Goal: Information Seeking & Learning: Check status

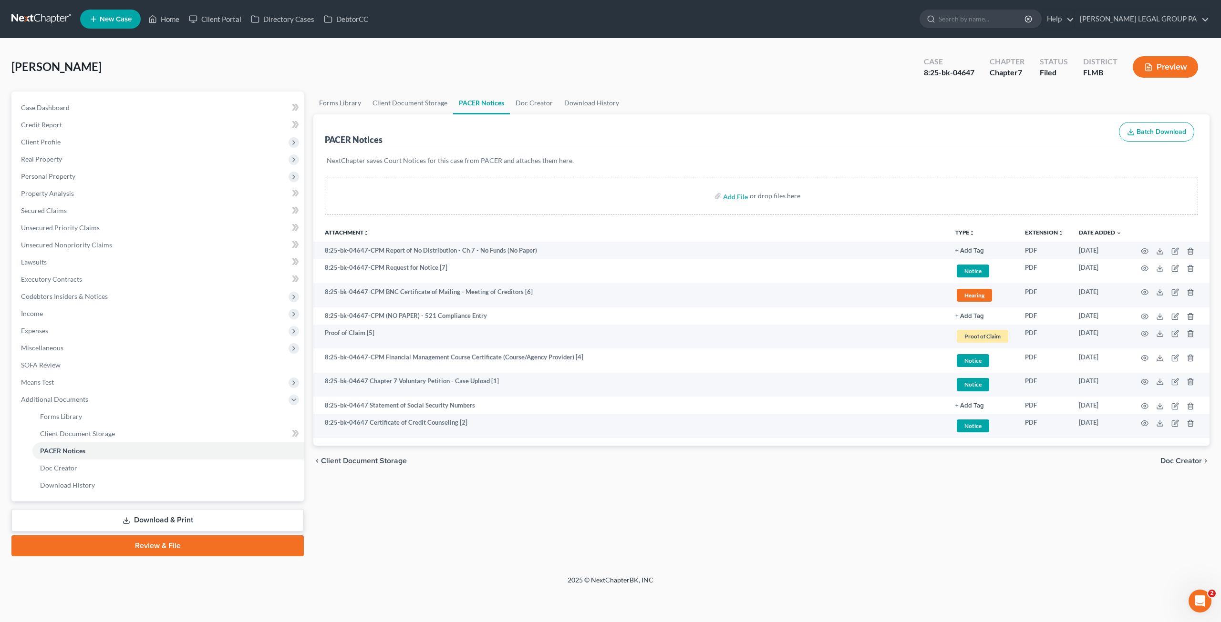
click at [299, 60] on div "Echeverri, Daniela Upgraded Case 8:25-bk-04647 Chapter Chapter 7 Status Filed D…" at bounding box center [610, 70] width 1198 height 41
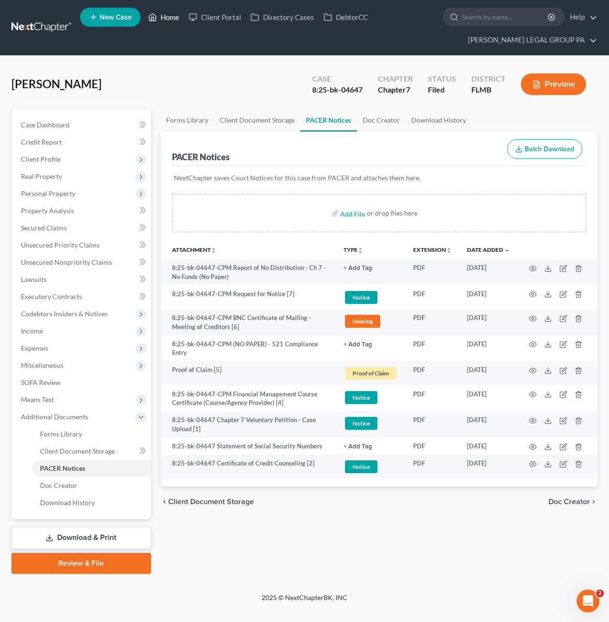
click at [152, 16] on icon at bounding box center [152, 16] width 9 height 11
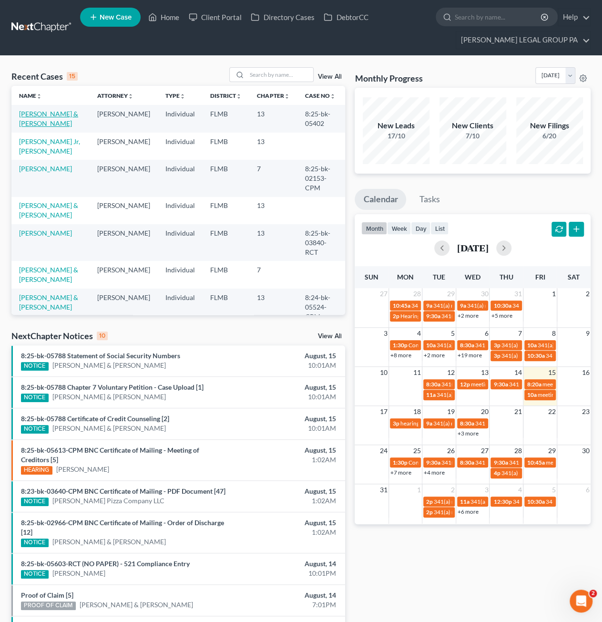
click at [44, 124] on link "[PERSON_NAME] & [PERSON_NAME]" at bounding box center [48, 119] width 59 height 18
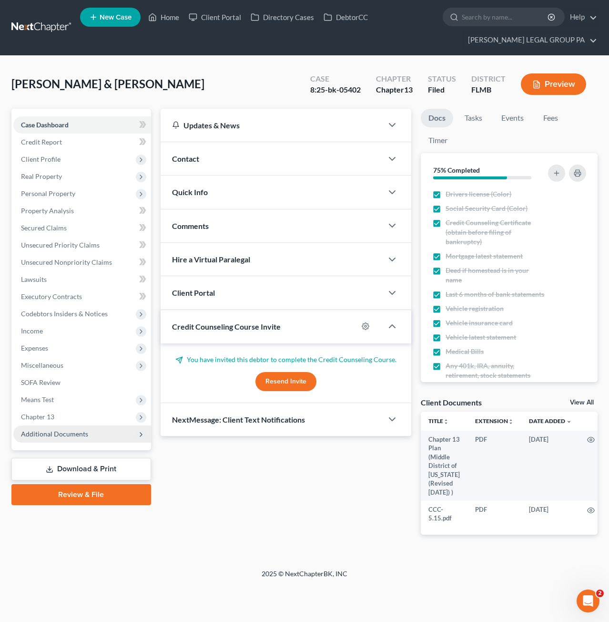
click at [41, 433] on span "Additional Documents" at bounding box center [54, 434] width 67 height 8
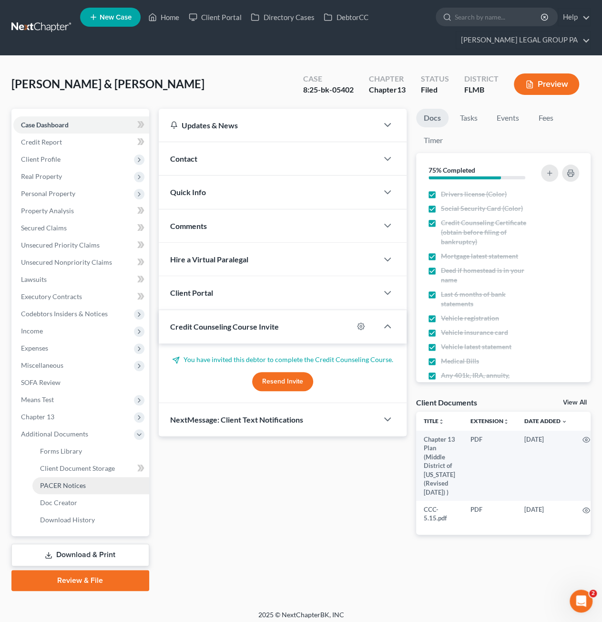
click at [39, 489] on link "PACER Notices" at bounding box center [90, 485] width 117 height 17
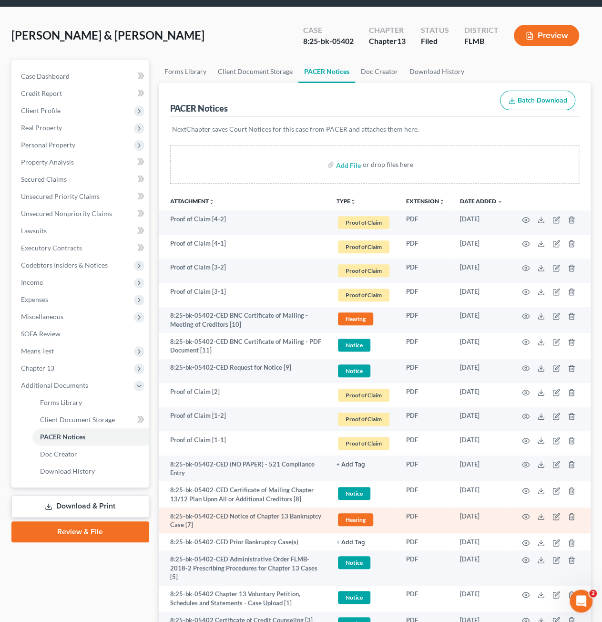
scroll to position [177, 0]
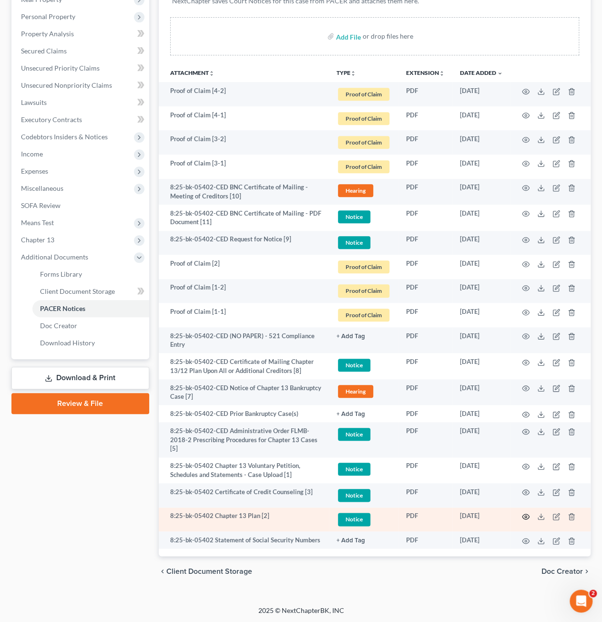
click at [525, 516] on circle "button" at bounding box center [526, 517] width 2 height 2
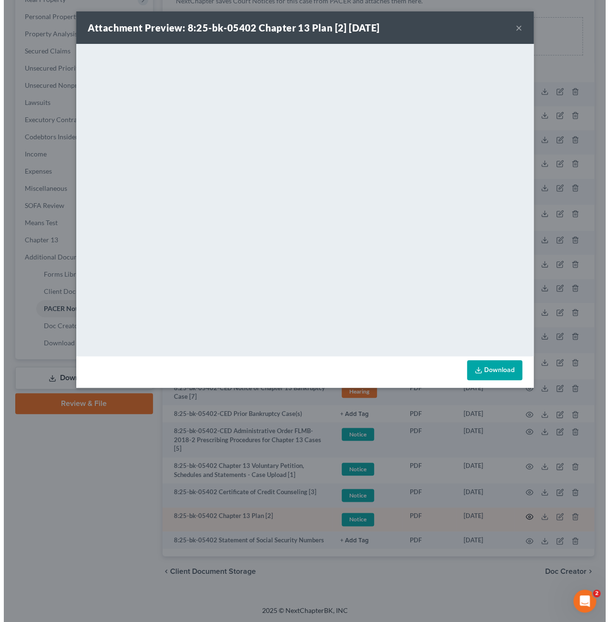
scroll to position [168, 0]
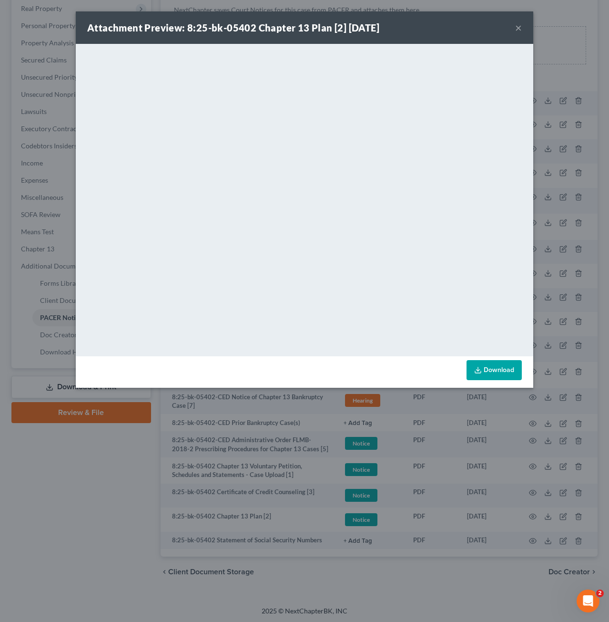
click at [520, 27] on button "×" at bounding box center [519, 27] width 7 height 11
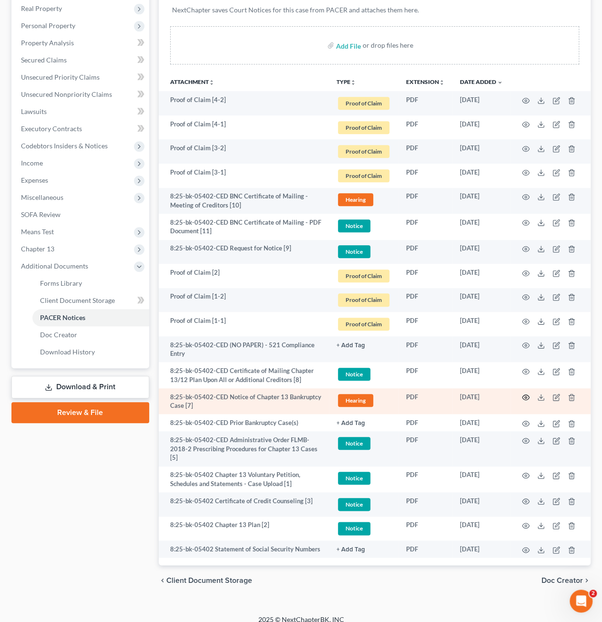
click at [526, 393] on icon "button" at bounding box center [526, 397] width 8 height 8
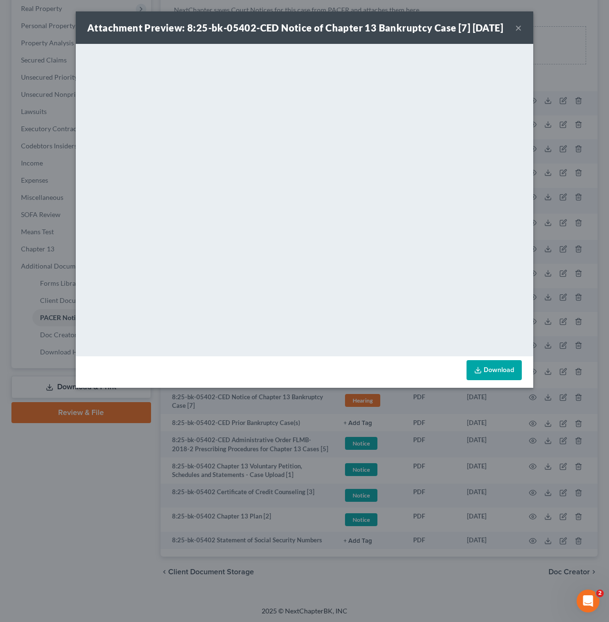
click at [521, 33] on button "×" at bounding box center [519, 27] width 7 height 11
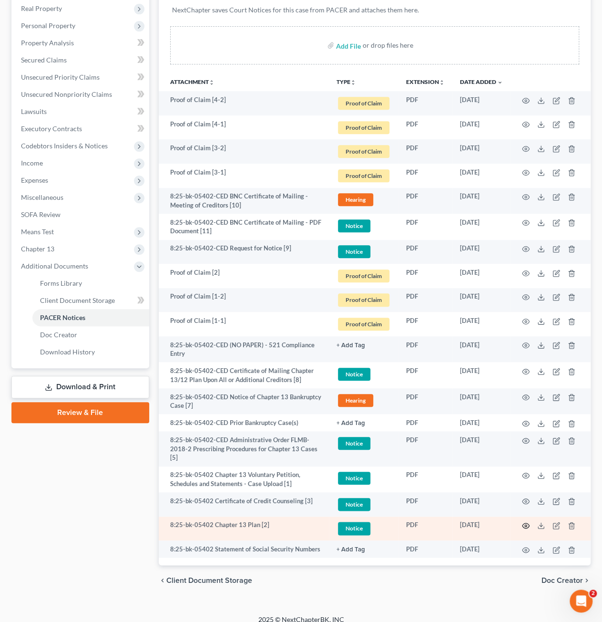
click at [526, 525] on circle "button" at bounding box center [526, 526] width 2 height 2
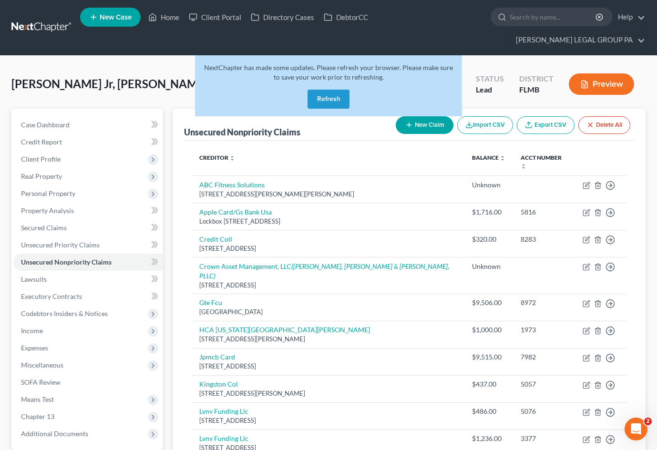
click at [341, 90] on button "Refresh" at bounding box center [329, 99] width 42 height 19
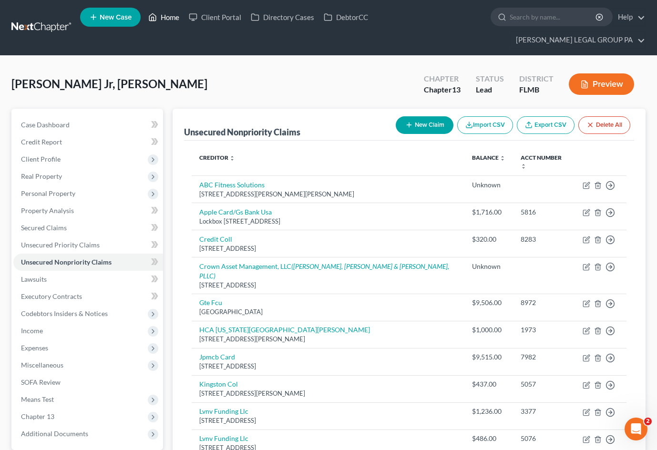
click at [171, 22] on link "Home" at bounding box center [164, 17] width 41 height 17
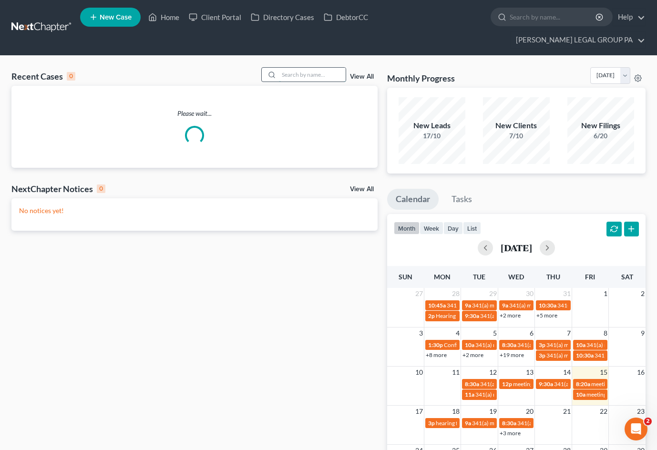
click at [304, 68] on input "search" at bounding box center [312, 75] width 67 height 14
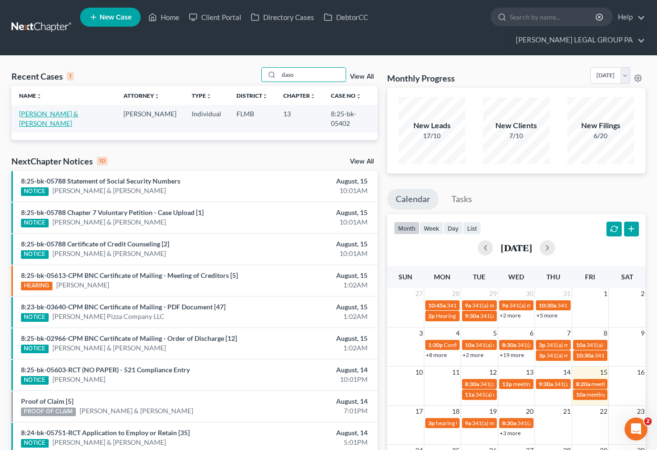
type input "daso"
click at [58, 110] on link "[PERSON_NAME] & [PERSON_NAME]" at bounding box center [48, 119] width 59 height 18
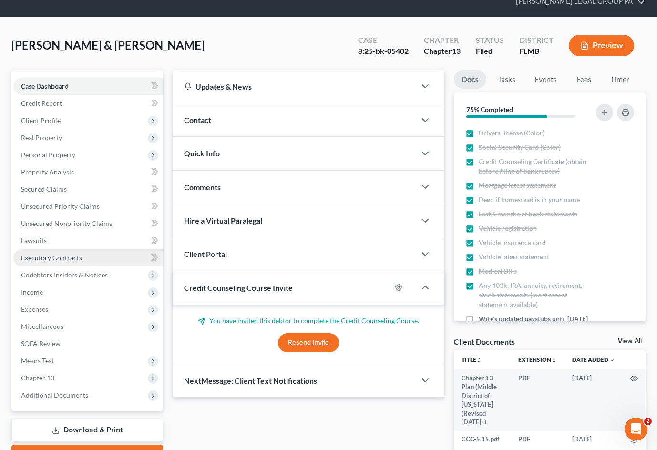
scroll to position [79, 0]
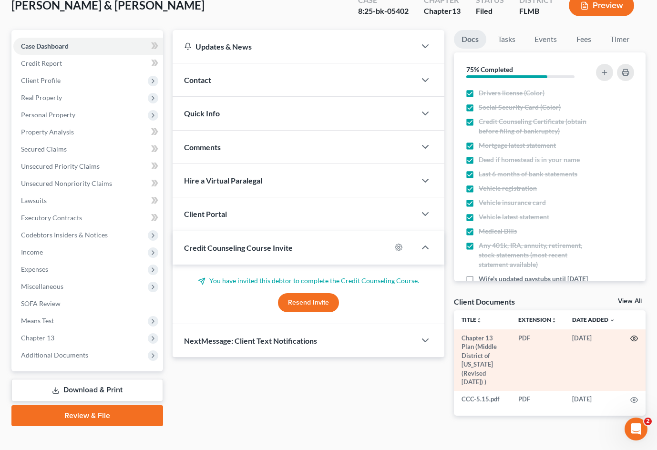
click at [634, 335] on icon "button" at bounding box center [634, 339] width 8 height 8
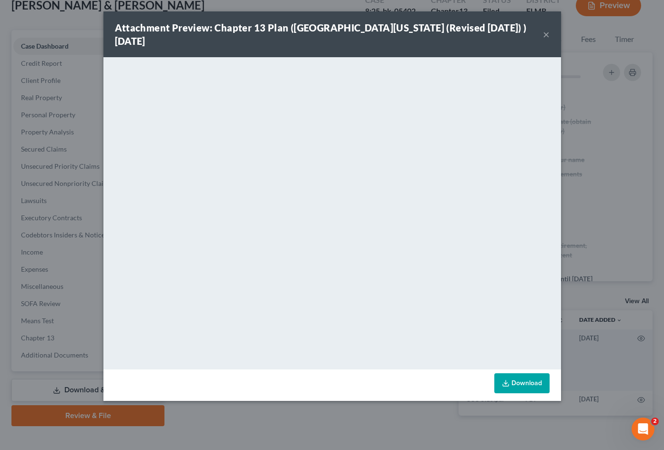
click at [546, 35] on button "×" at bounding box center [546, 34] width 7 height 11
